Goal: Task Accomplishment & Management: Manage account settings

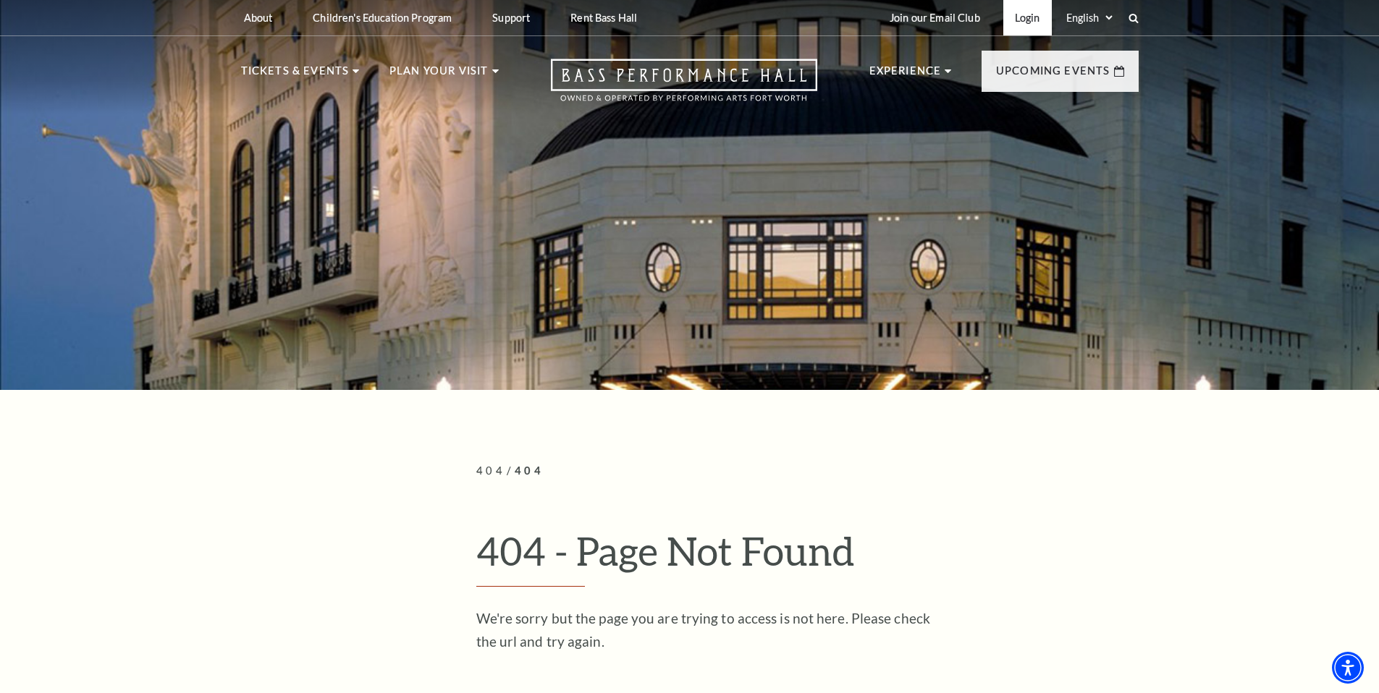
click at [1025, 15] on link "Login" at bounding box center [1027, 17] width 48 height 35
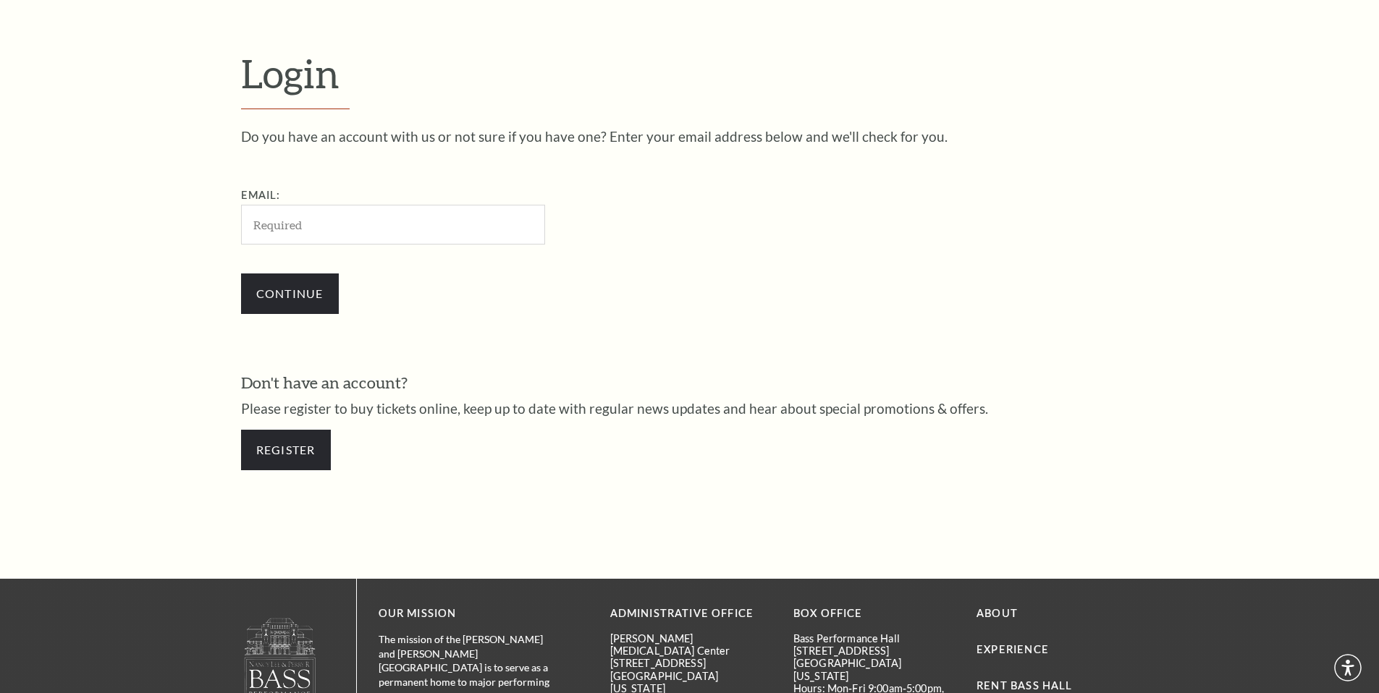
scroll to position [484, 0]
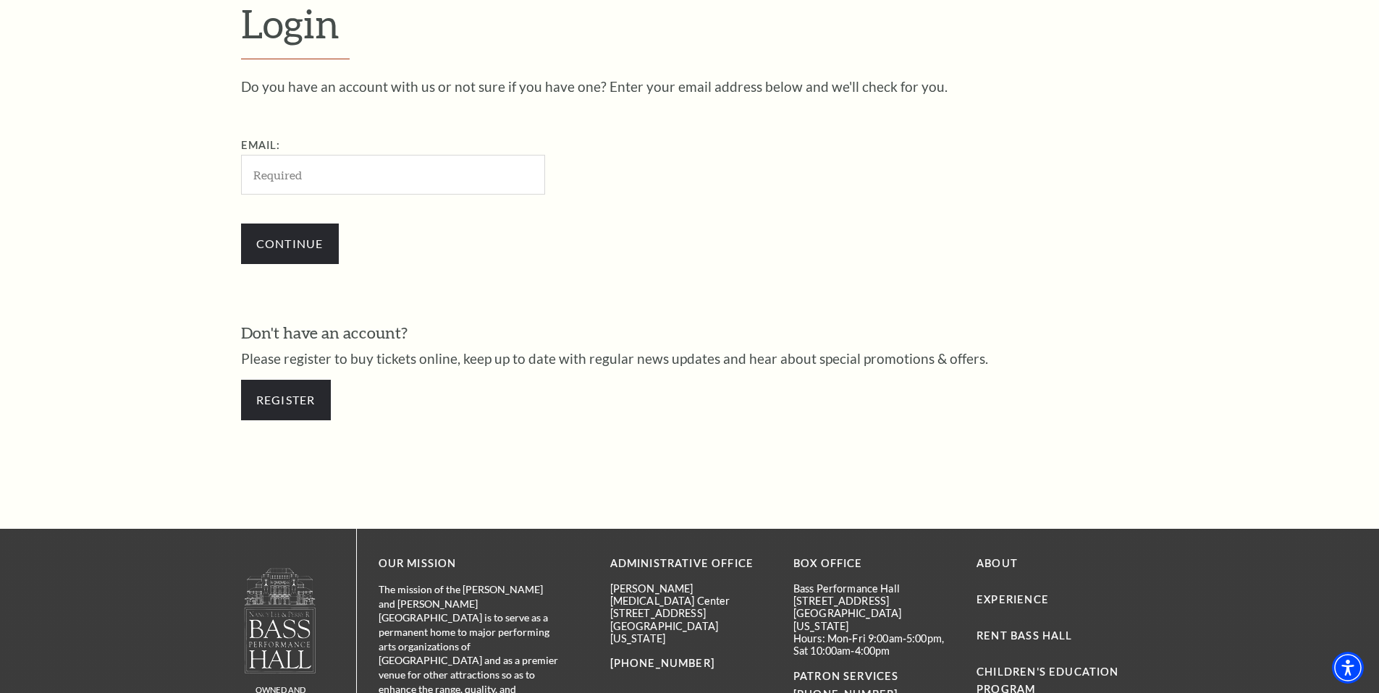
click at [381, 177] on input "Email:" at bounding box center [393, 175] width 304 height 40
type input "[EMAIL_ADDRESS][DOMAIN_NAME]"
click at [293, 242] on input "Continue" at bounding box center [290, 244] width 98 height 41
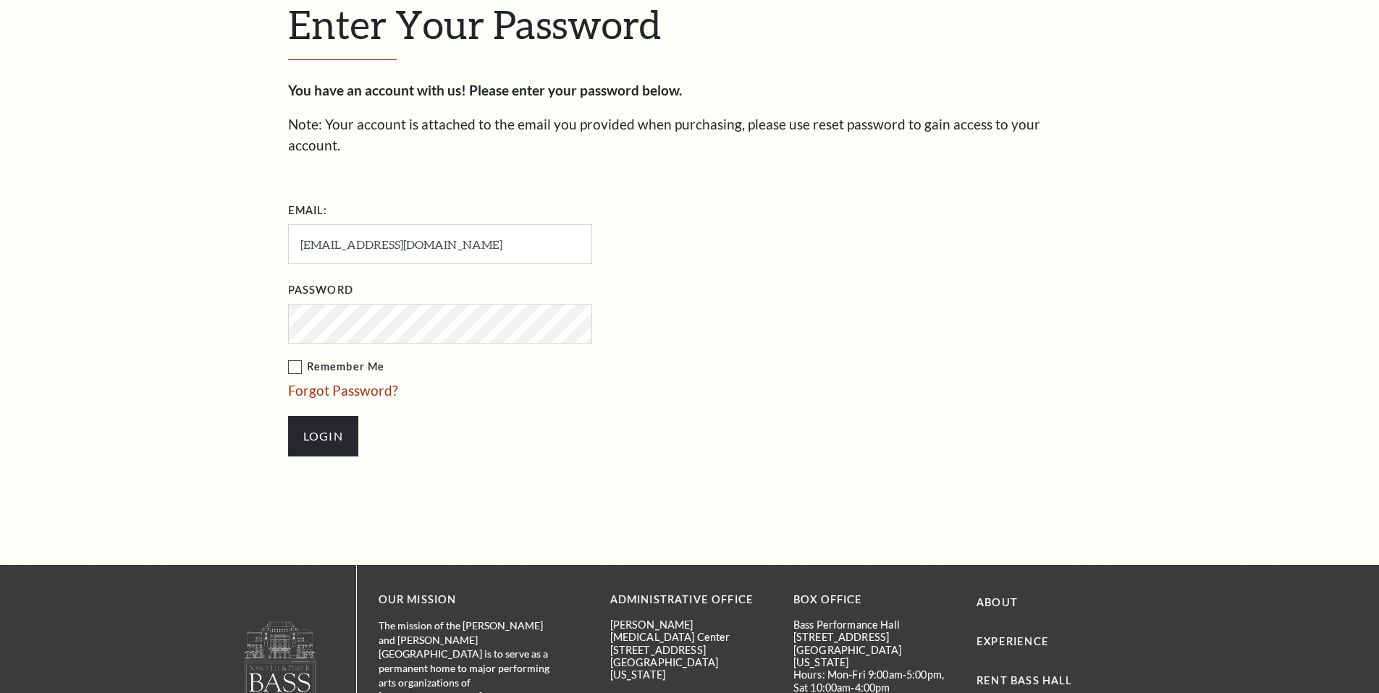
scroll to position [498, 0]
click at [311, 418] on input "Login" at bounding box center [323, 435] width 70 height 41
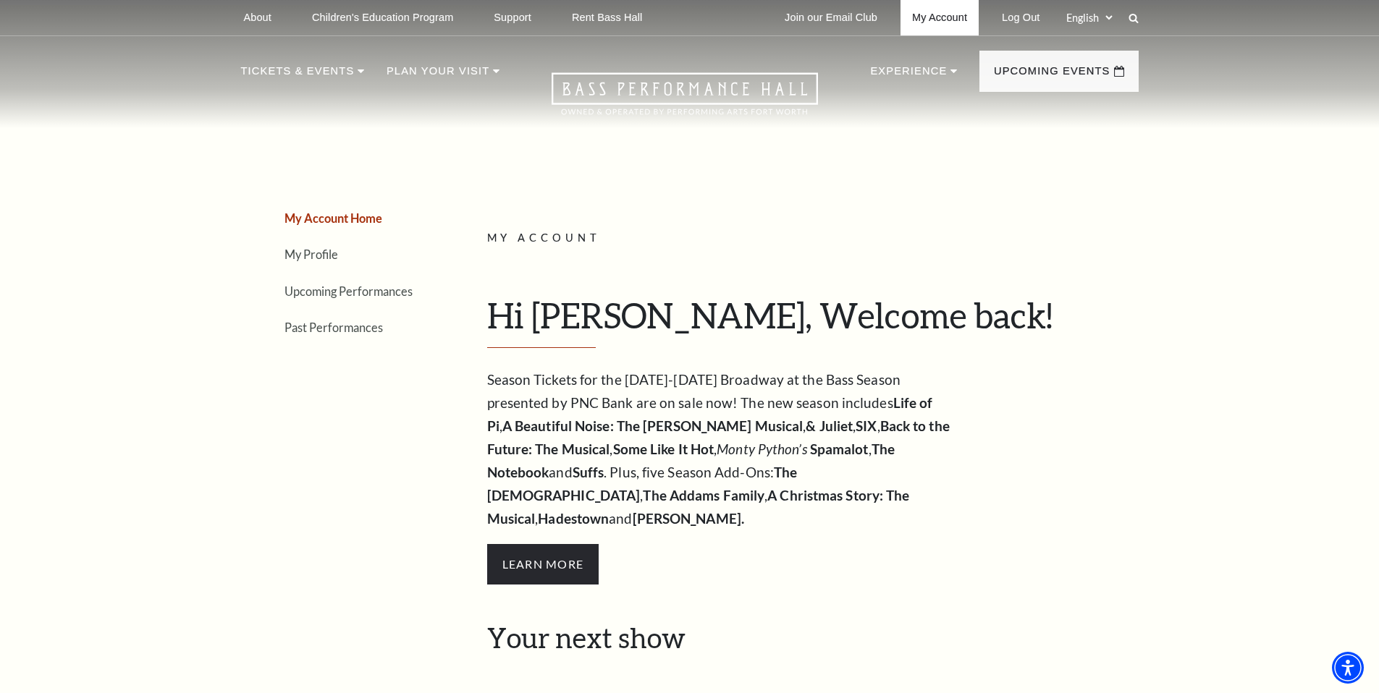
click at [935, 8] on link "My Account" at bounding box center [939, 17] width 78 height 35
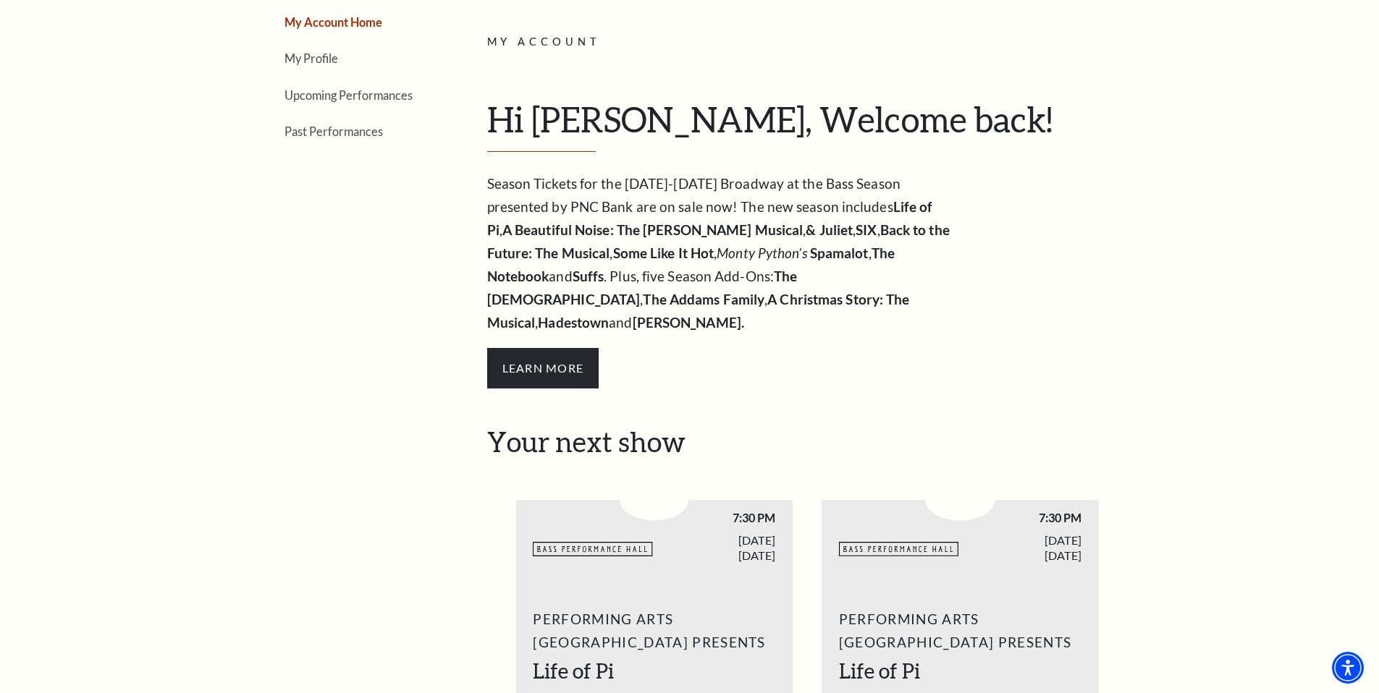
scroll to position [194, 0]
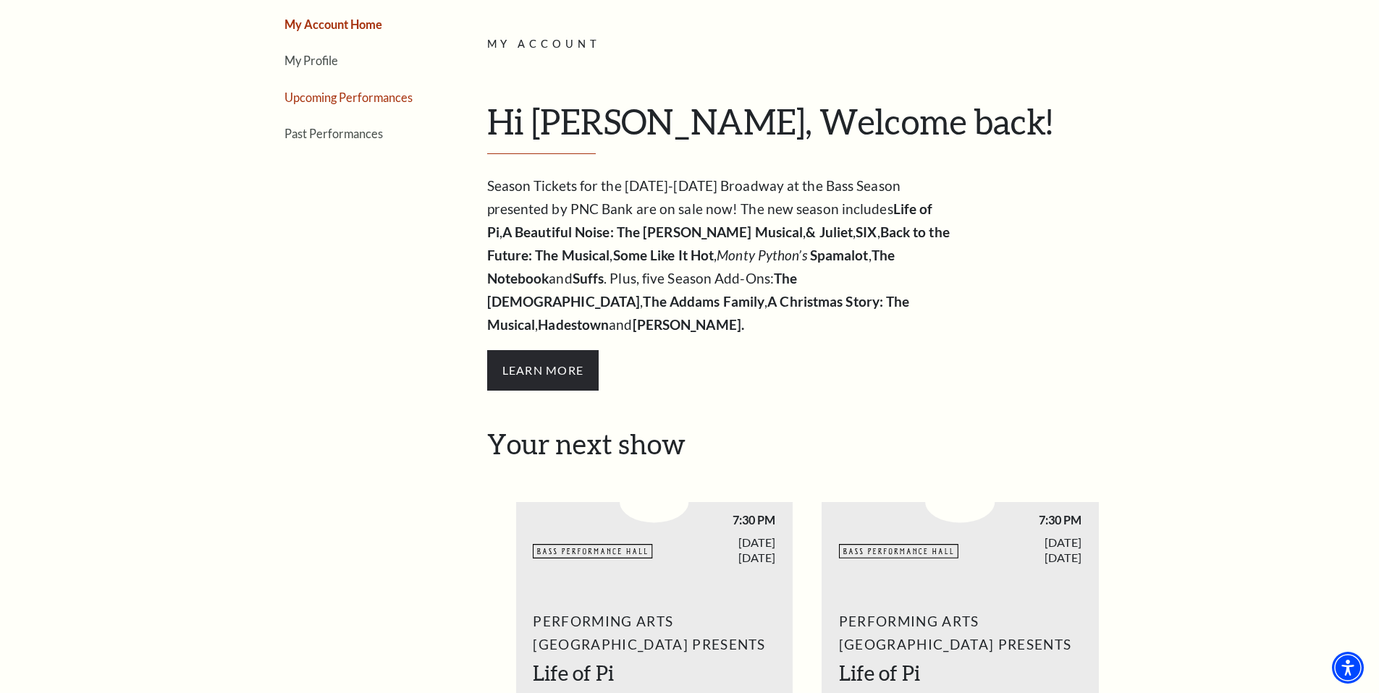
click at [383, 96] on link "Upcoming Performances" at bounding box center [348, 97] width 128 height 14
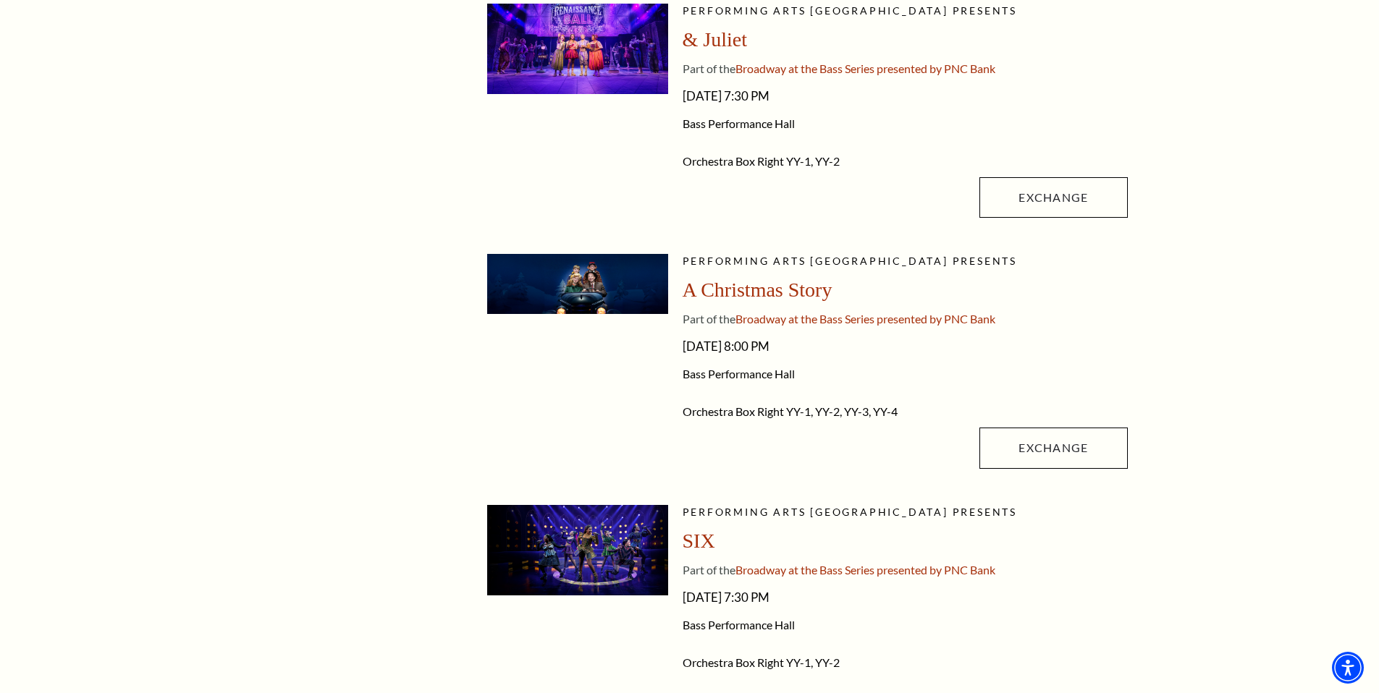
scroll to position [912, 0]
